Goal: Task Accomplishment & Management: Use online tool/utility

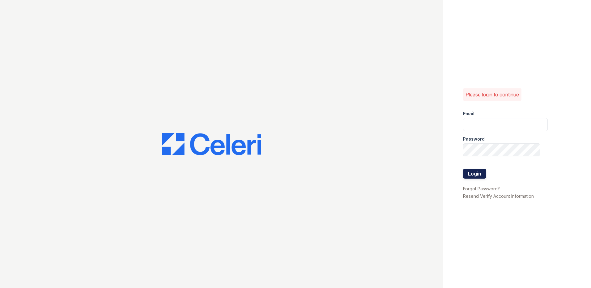
type input "LConde@trinity-pm.com"
click at [482, 176] on button "Login" at bounding box center [474, 174] width 23 height 10
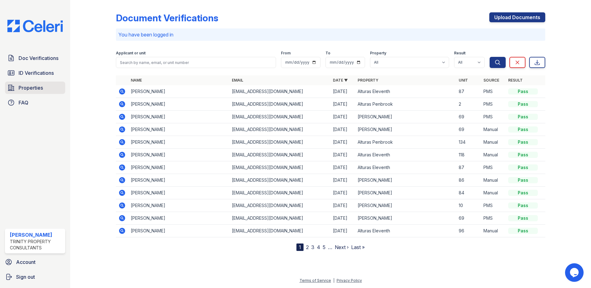
click at [48, 93] on link "Properties" at bounding box center [35, 88] width 60 height 12
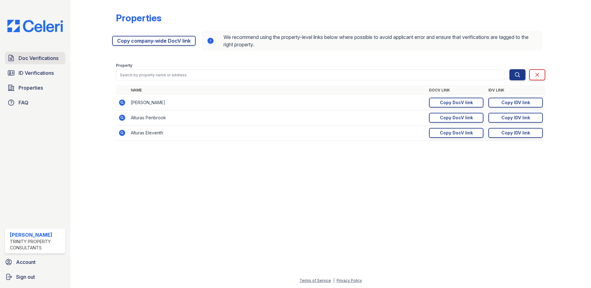
click at [45, 54] on span "Doc Verifications" at bounding box center [39, 57] width 40 height 7
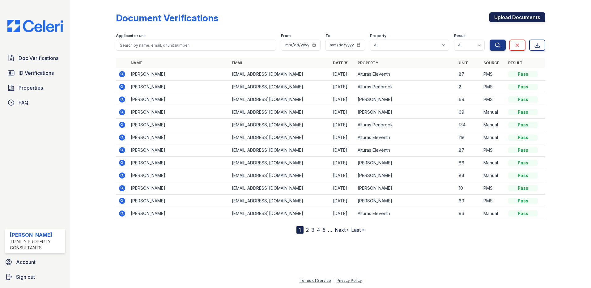
click at [509, 15] on link "Upload Documents" at bounding box center [517, 17] width 56 height 10
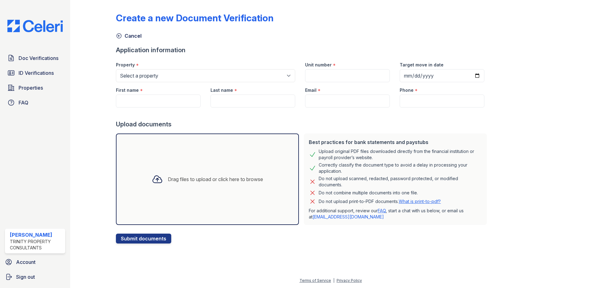
click at [220, 177] on div "Drag files to upload or click here to browse" at bounding box center [215, 179] width 95 height 7
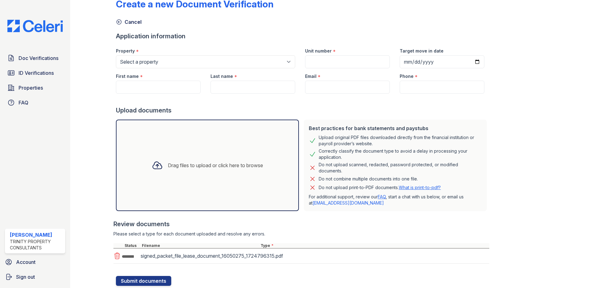
scroll to position [33, 0]
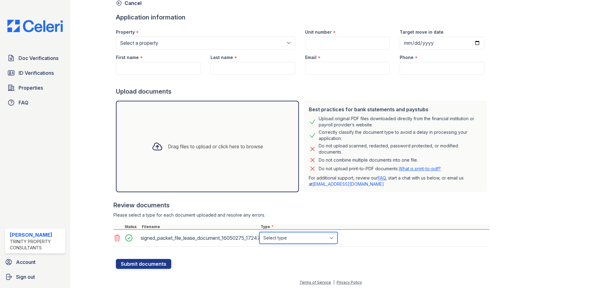
click at [311, 238] on select "Select type Paystub Bank Statement Offer Letter Tax Documents Benefit Award Let…" at bounding box center [298, 238] width 78 height 12
